Goal: Information Seeking & Learning: Stay updated

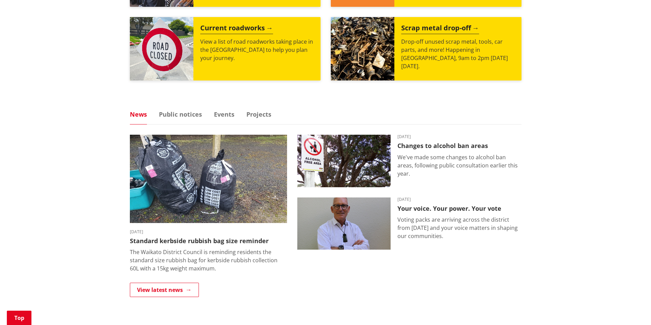
scroll to position [273, 0]
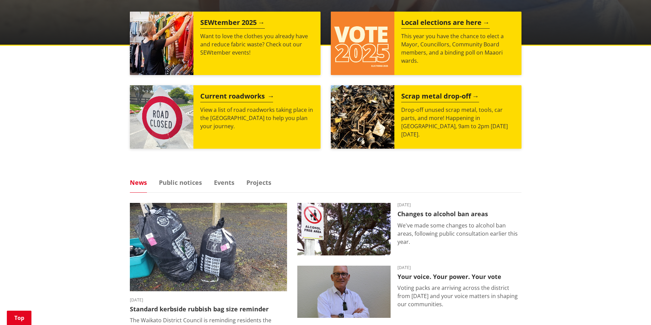
click at [220, 99] on h2 "Current roadworks" at bounding box center [236, 97] width 73 height 10
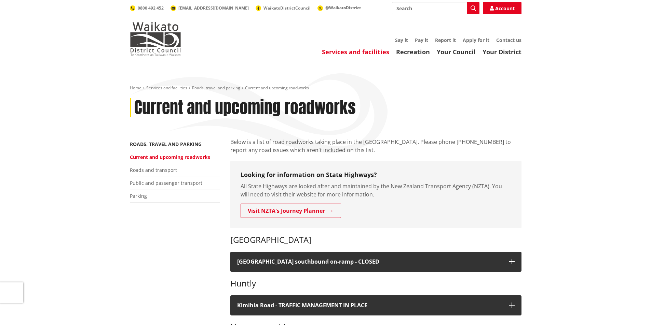
scroll to position [171, 0]
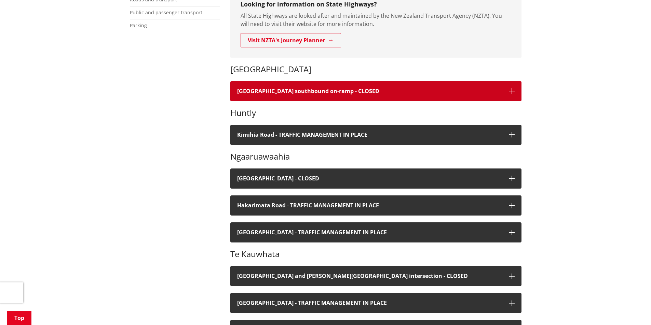
click at [267, 88] on h4 "[GEOGRAPHIC_DATA] southbound on-ramp - CLOSED" at bounding box center [369, 91] width 265 height 6
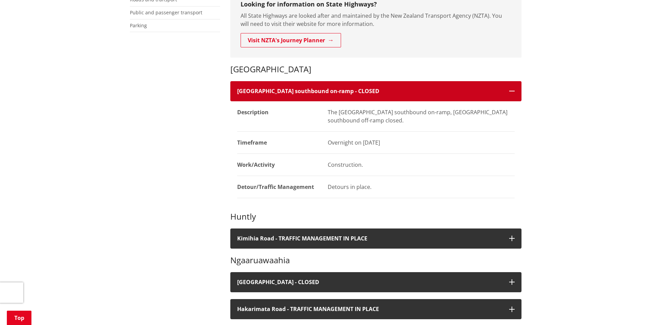
click at [261, 88] on h4 "[GEOGRAPHIC_DATA] southbound on-ramp - CLOSED" at bounding box center [369, 91] width 265 height 6
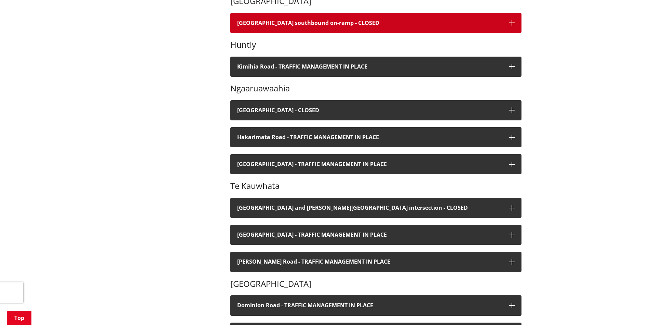
scroll to position [205, 0]
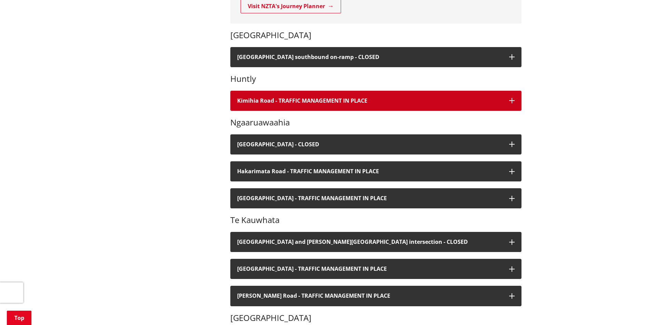
click at [262, 98] on h4 "Kimihia Road - TRAFFIC MANAGEMENT IN PLACE" at bounding box center [369, 101] width 265 height 6
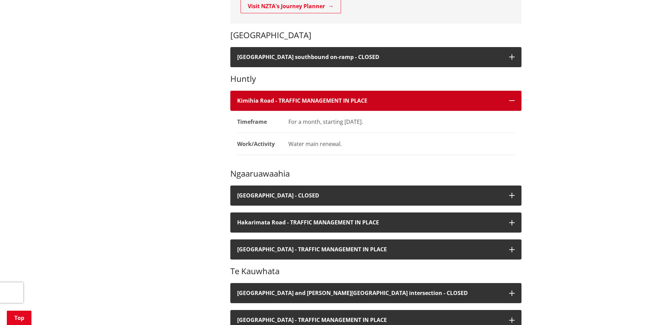
click at [253, 97] on button "Kimihia Road - TRAFFIC MANAGEMENT IN PLACE" at bounding box center [375, 101] width 291 height 20
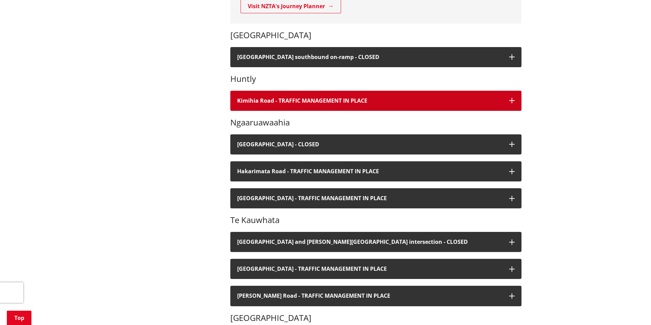
click at [264, 102] on h4 "Kimihia Road - TRAFFIC MANAGEMENT IN PLACE" at bounding box center [369, 101] width 265 height 6
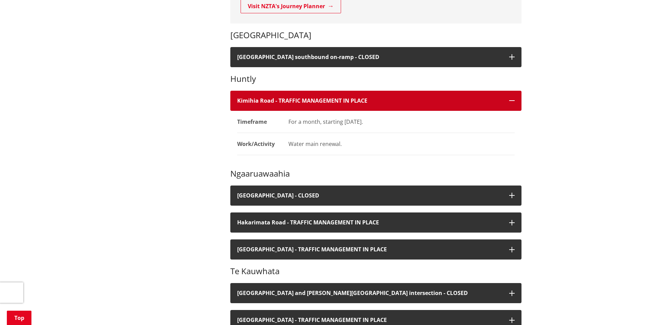
click at [262, 100] on h4 "Kimihia Road - TRAFFIC MANAGEMENT IN PLACE" at bounding box center [369, 101] width 265 height 6
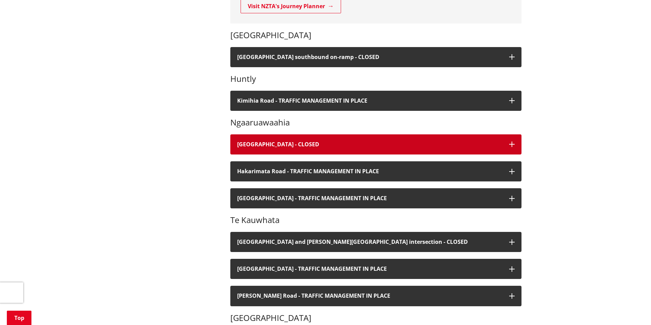
click at [263, 137] on button "[GEOGRAPHIC_DATA] - CLOSED" at bounding box center [375, 145] width 291 height 20
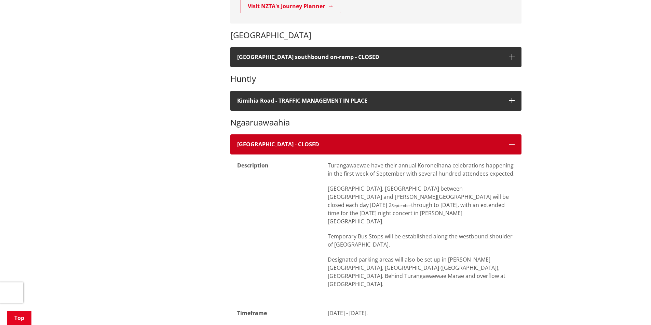
click at [260, 149] on button "[GEOGRAPHIC_DATA] - CLOSED" at bounding box center [375, 145] width 291 height 20
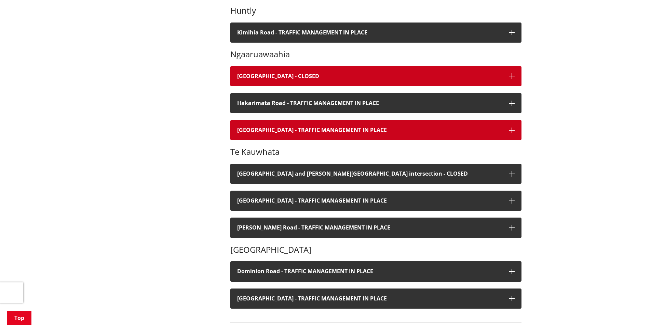
scroll to position [307, 0]
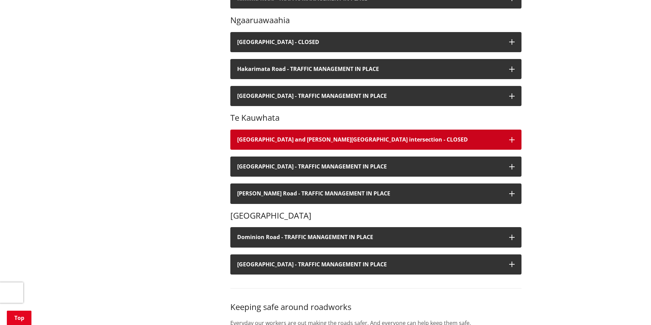
click at [257, 137] on h4 "[GEOGRAPHIC_DATA] and [PERSON_NAME][GEOGRAPHIC_DATA] intersection - CLOSED" at bounding box center [369, 140] width 265 height 6
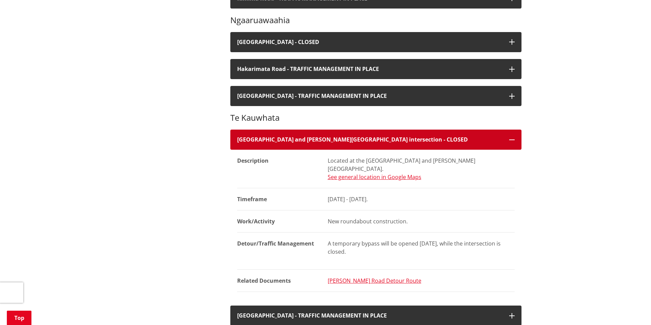
click at [256, 137] on h4 "[GEOGRAPHIC_DATA] and [PERSON_NAME][GEOGRAPHIC_DATA] intersection - CLOSED" at bounding box center [369, 140] width 265 height 6
